Goal: Transaction & Acquisition: Purchase product/service

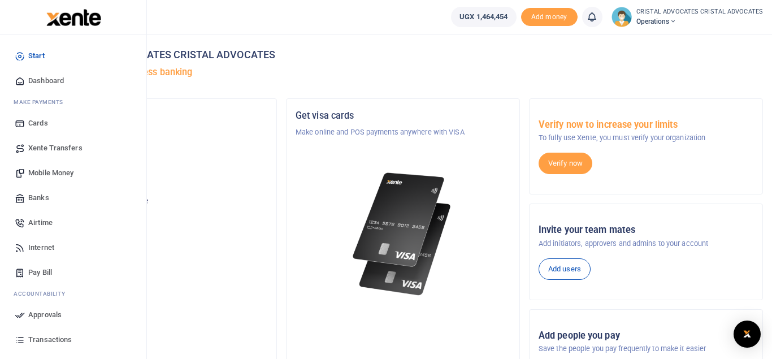
click at [61, 176] on span "Mobile Money" at bounding box center [50, 172] width 45 height 11
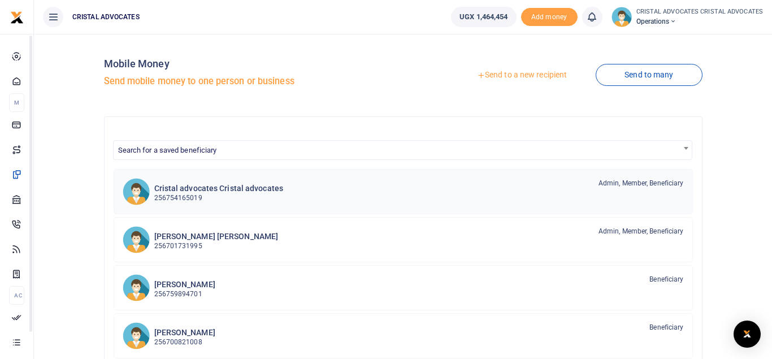
click at [187, 193] on p "256754165019" at bounding box center [218, 198] width 129 height 11
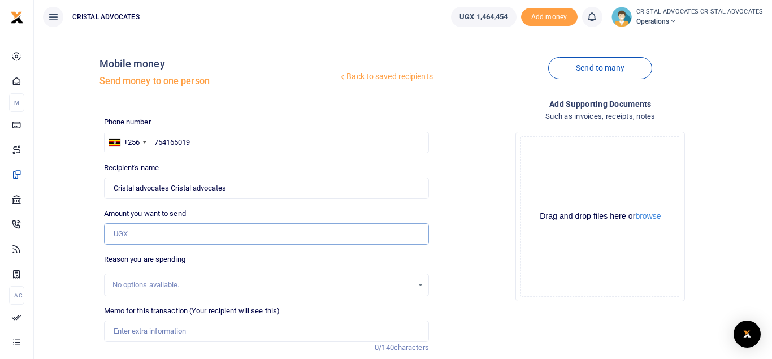
click at [192, 239] on input "Amount you want to send" at bounding box center [266, 233] width 325 height 21
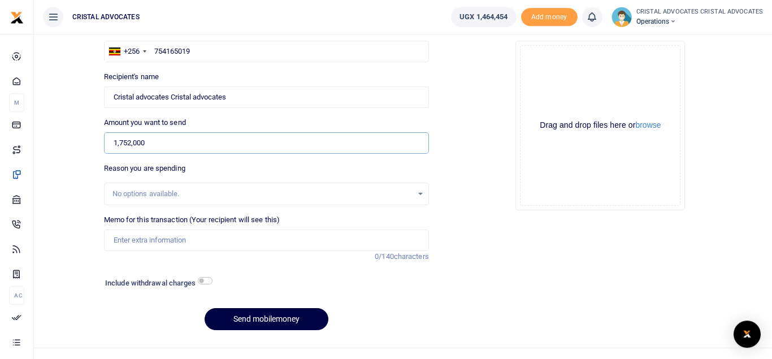
scroll to position [110, 0]
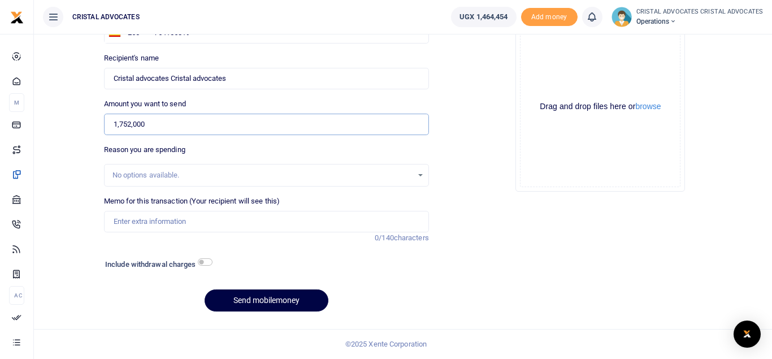
type input "1,752,000"
click at [209, 263] on input "checkbox" at bounding box center [205, 261] width 15 height 7
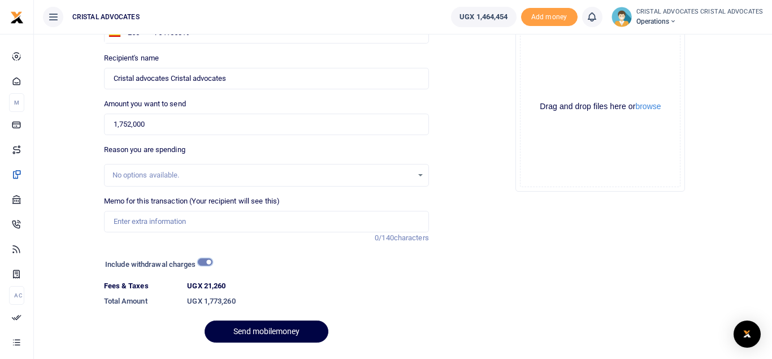
click at [203, 263] on input "checkbox" at bounding box center [205, 261] width 15 height 7
checkbox input "false"
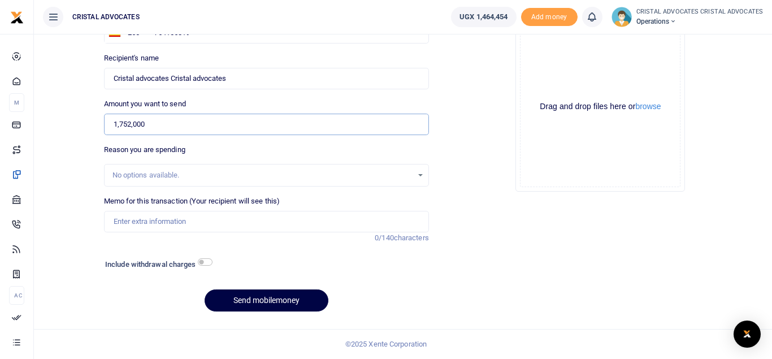
drag, startPoint x: 154, startPoint y: 123, endPoint x: 81, endPoint y: 127, distance: 72.5
click at [104, 127] on input "1,752,000" at bounding box center [266, 124] width 325 height 21
type input "290,000"
click at [213, 261] on div at bounding box center [308, 266] width 194 height 18
click at [201, 265] on input "checkbox" at bounding box center [205, 261] width 15 height 7
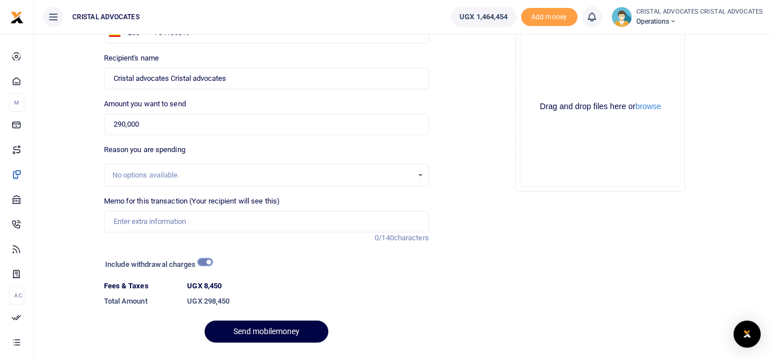
click at [202, 261] on input "checkbox" at bounding box center [205, 261] width 15 height 7
checkbox input "false"
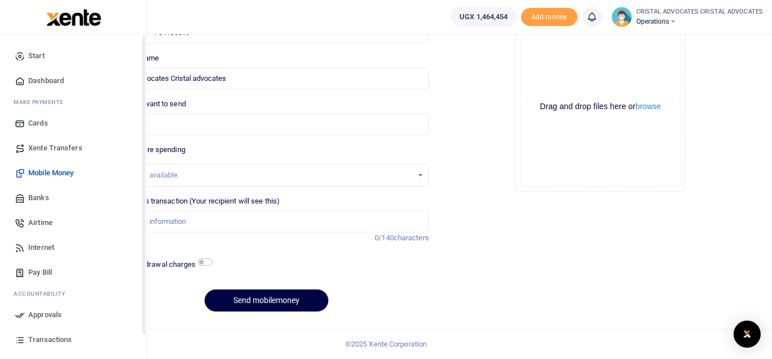
click at [57, 336] on span "Transactions" at bounding box center [50, 339] width 44 height 11
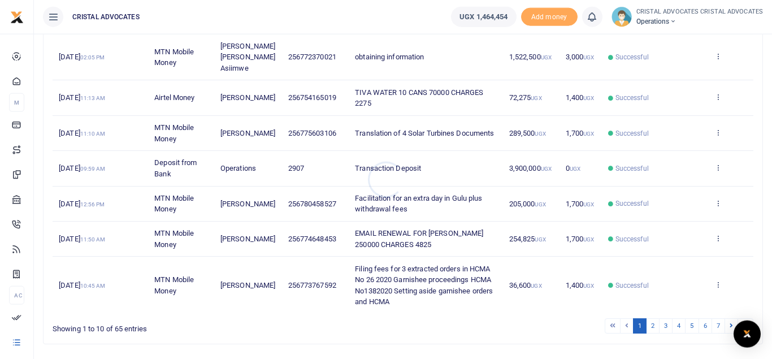
scroll to position [305, 0]
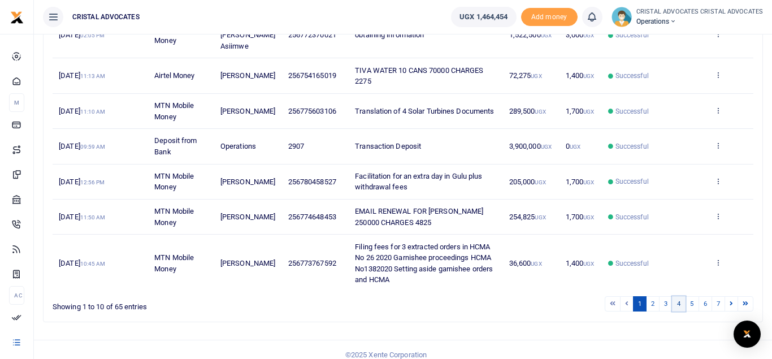
click at [682, 296] on link "4" at bounding box center [679, 303] width 14 height 15
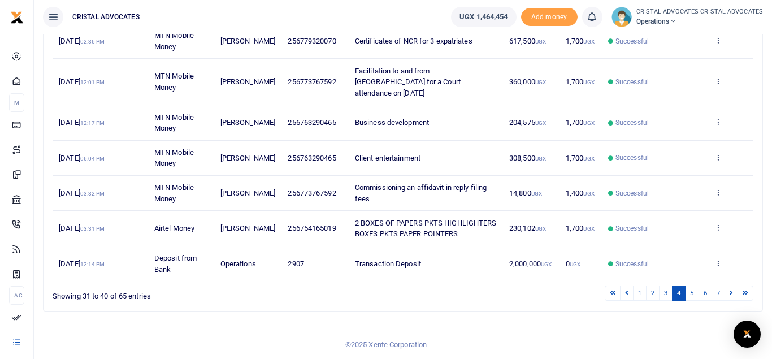
click at [682, 293] on link "4" at bounding box center [679, 292] width 14 height 15
click at [694, 292] on link "5" at bounding box center [692, 292] width 14 height 15
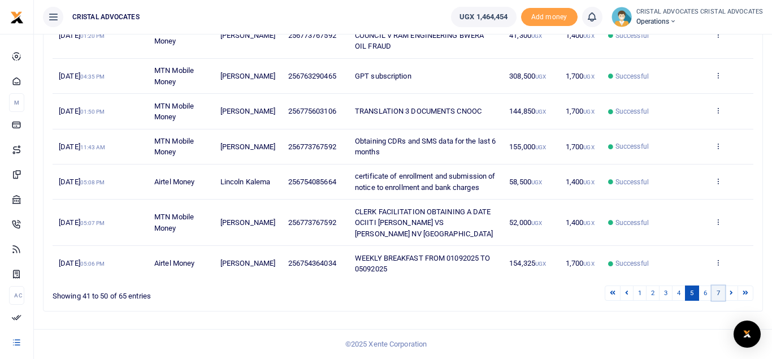
click at [719, 295] on link "7" at bounding box center [719, 292] width 14 height 15
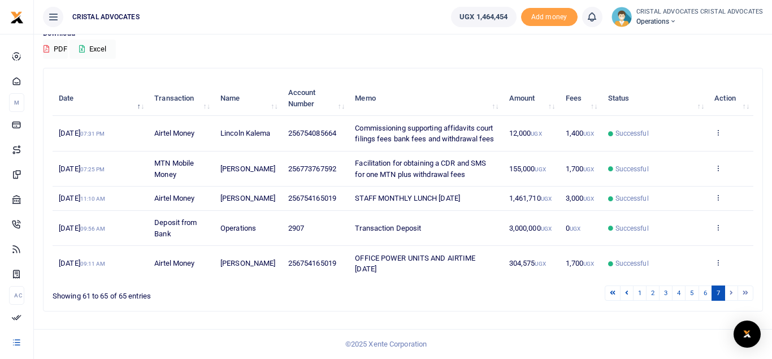
scroll to position [106, 0]
click at [731, 292] on li at bounding box center [731, 292] width 13 height 15
click at [746, 292] on li at bounding box center [745, 292] width 15 height 15
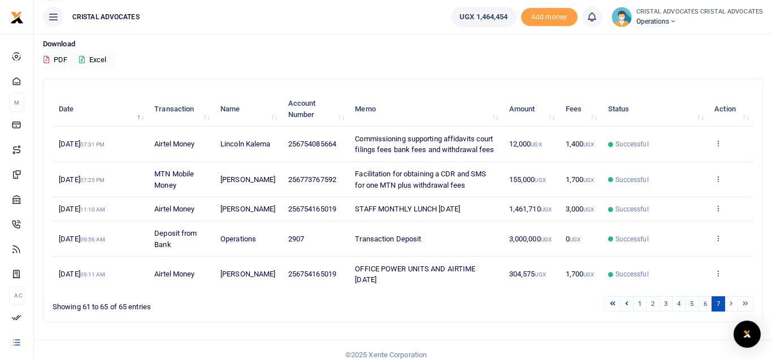
scroll to position [85, 0]
click at [627, 305] on icon at bounding box center [626, 302] width 3 height 6
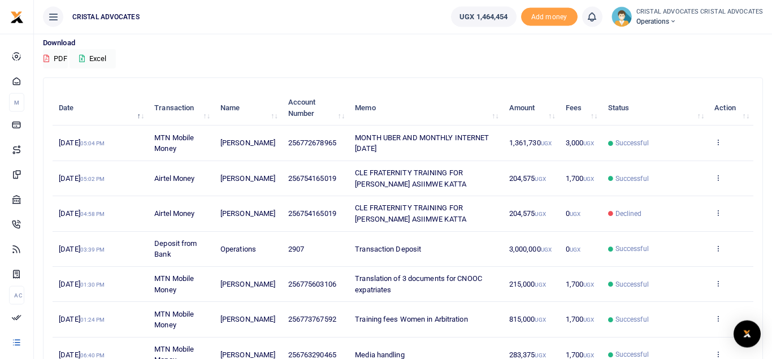
scroll to position [271, 0]
